Goal: Check status: Check status

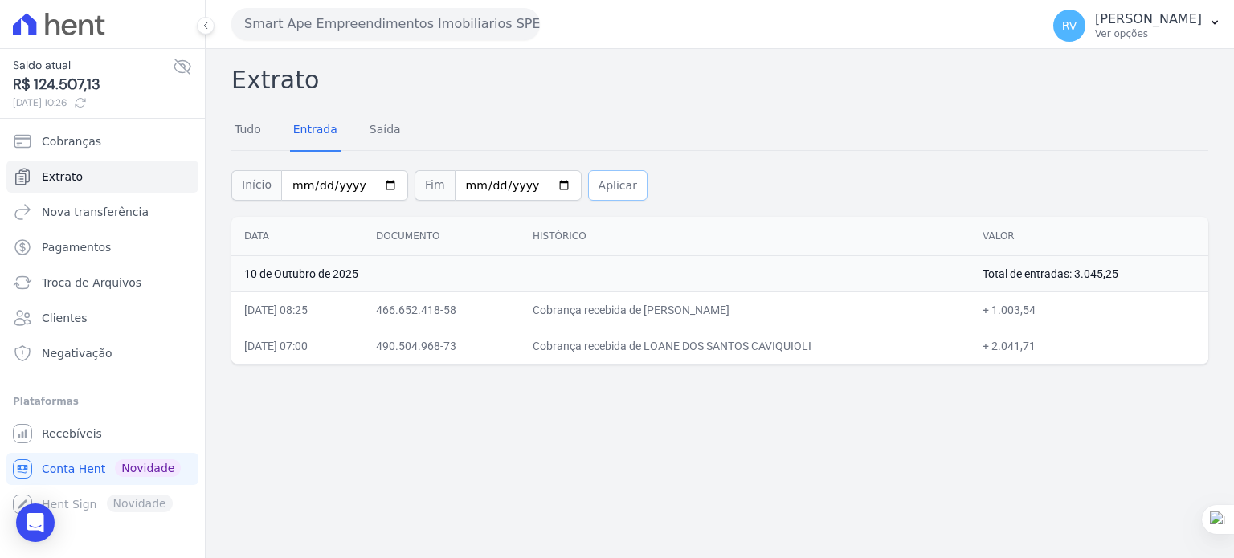
click at [588, 182] on button "Aplicar" at bounding box center [617, 185] width 59 height 31
click at [626, 174] on div "Início [DATE] Fim [DATE] Aplicar" at bounding box center [719, 183] width 977 height 67
click at [588, 186] on button "Aplicar" at bounding box center [617, 185] width 59 height 31
click at [588, 181] on button "Aplicar" at bounding box center [617, 185] width 59 height 31
click at [377, 182] on input "2025-10-10" at bounding box center [344, 185] width 127 height 31
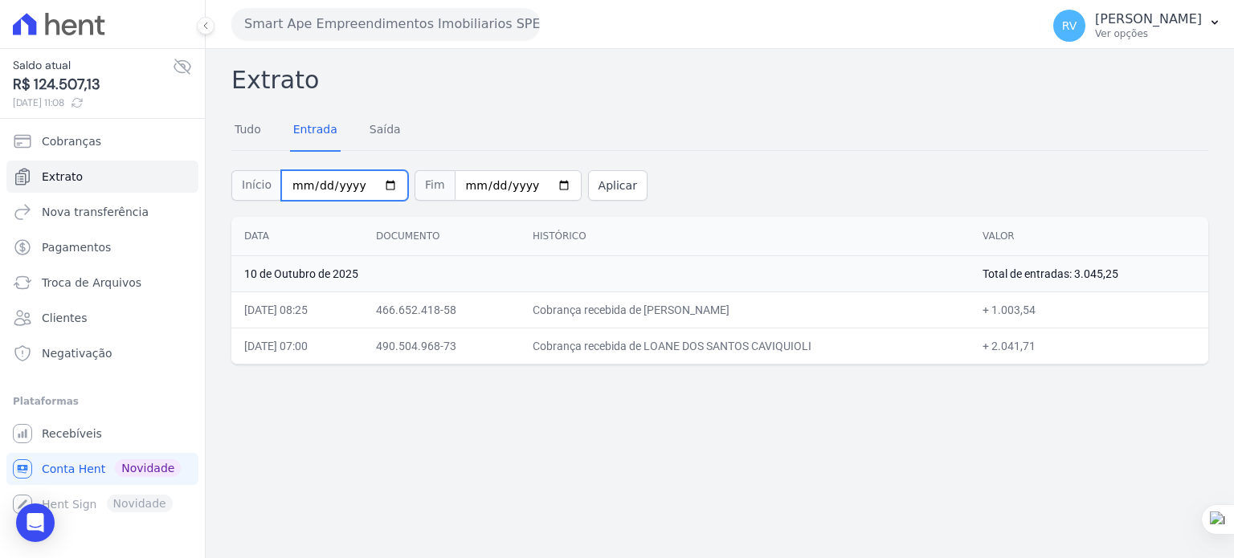
type input "[DATE]"
click at [535, 176] on input "2025-10-10" at bounding box center [518, 185] width 127 height 31
click at [534, 179] on input "2025-10-10" at bounding box center [518, 185] width 127 height 31
type input "[DATE]"
click at [598, 186] on button "Aplicar" at bounding box center [617, 185] width 59 height 31
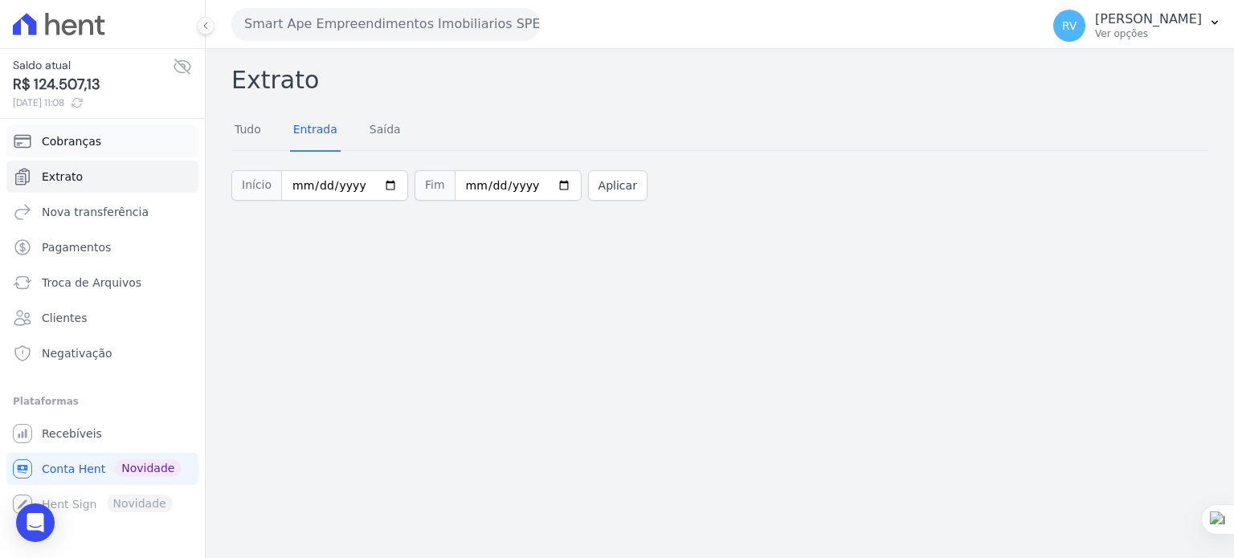
click at [67, 140] on span "Cobranças" at bounding box center [71, 141] width 59 height 16
